Goal: Task Accomplishment & Management: Use online tool/utility

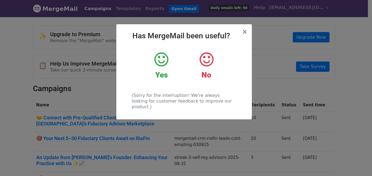
click at [162, 61] on icon at bounding box center [161, 59] width 14 height 16
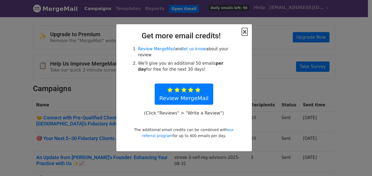
click at [244, 32] on span "×" at bounding box center [244, 32] width 5 height 8
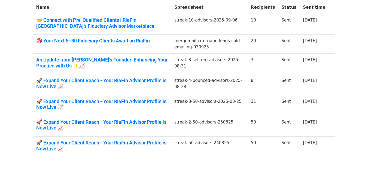
scroll to position [98, 0]
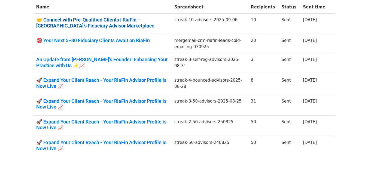
click at [113, 20] on link "🤝 Connect with Pre-Qualified Clients | RiaFin – [GEOGRAPHIC_DATA]’s Fiduciary A…" at bounding box center [102, 23] width 132 height 12
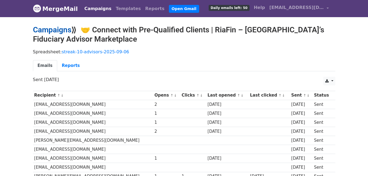
click at [62, 29] on link "Campaigns" at bounding box center [52, 29] width 38 height 9
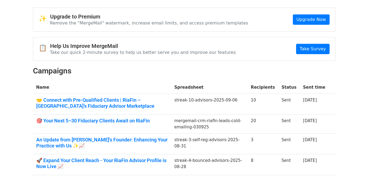
scroll to position [33, 0]
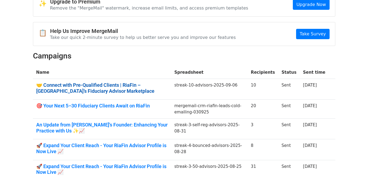
click at [112, 86] on link "🤝 Connect with Pre-Qualified Clients | RiaFin – [GEOGRAPHIC_DATA]’s Fiduciary A…" at bounding box center [102, 88] width 132 height 12
